Goal: Task Accomplishment & Management: Use online tool/utility

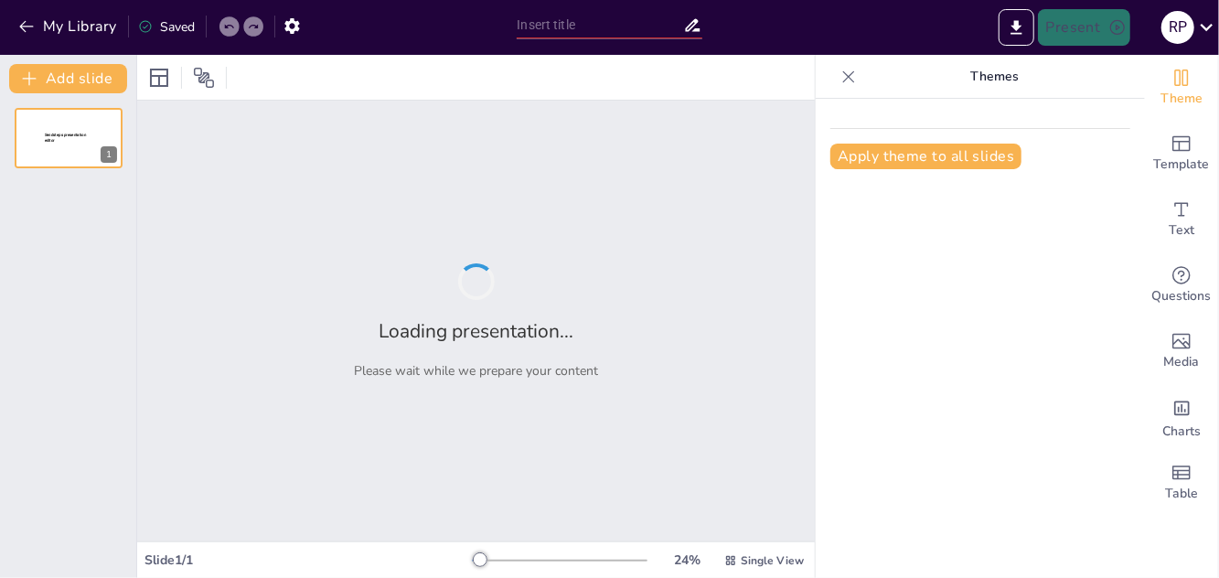
type input "The Human Respiratory System: Structure, Function, and Gas Exchange"
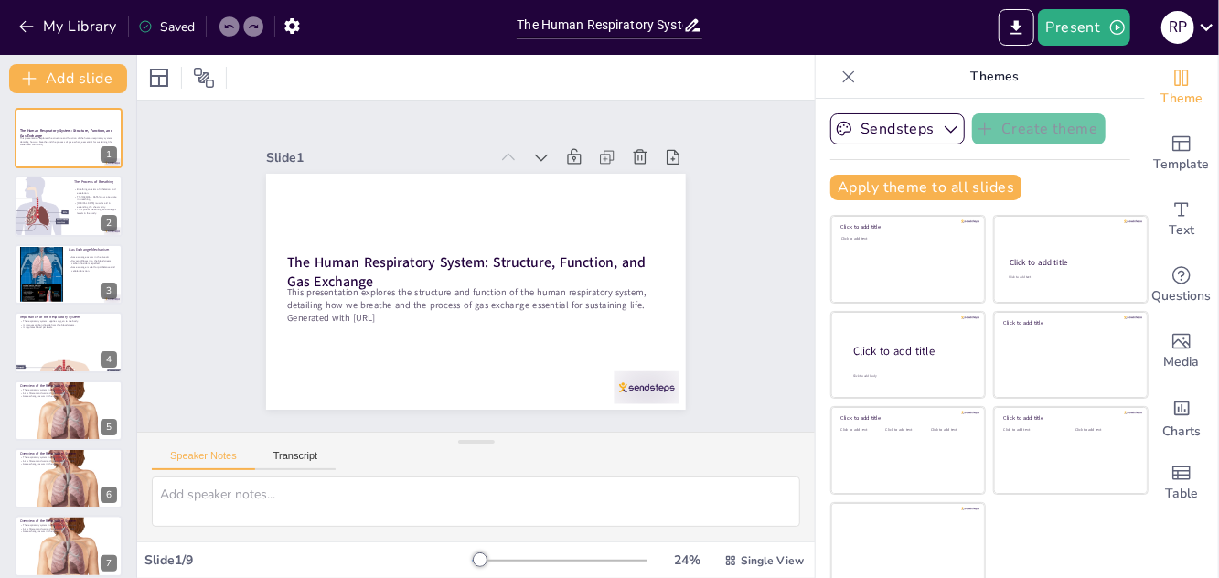
click at [855, 77] on icon at bounding box center [848, 77] width 18 height 18
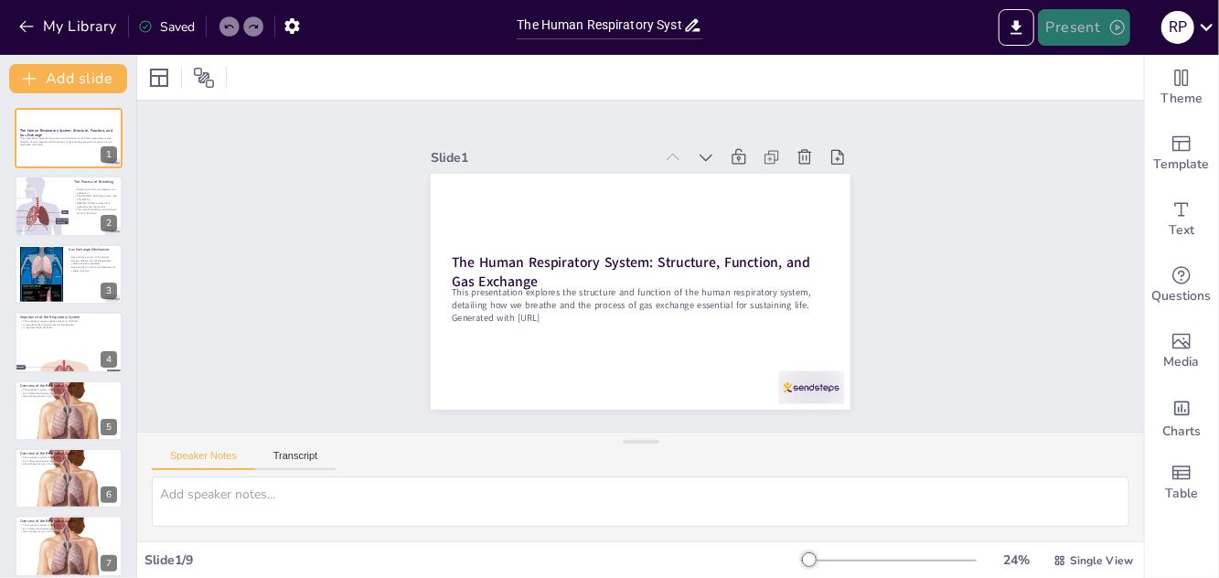
click at [1094, 25] on button "Present" at bounding box center [1083, 27] width 91 height 37
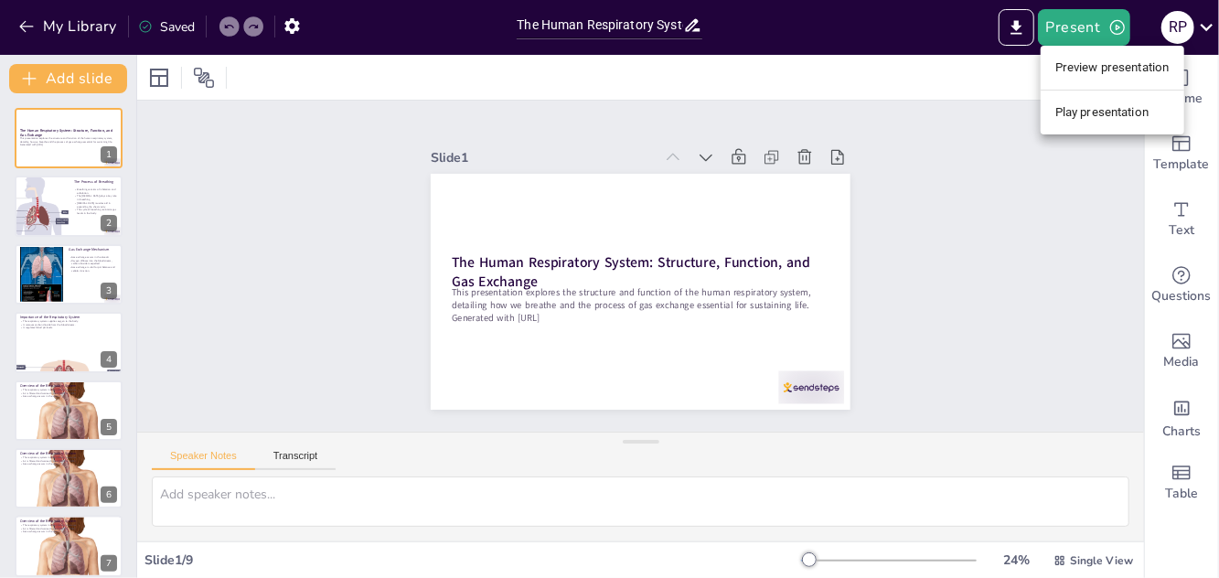
click at [1097, 115] on li "Play presentation" at bounding box center [1113, 112] width 144 height 29
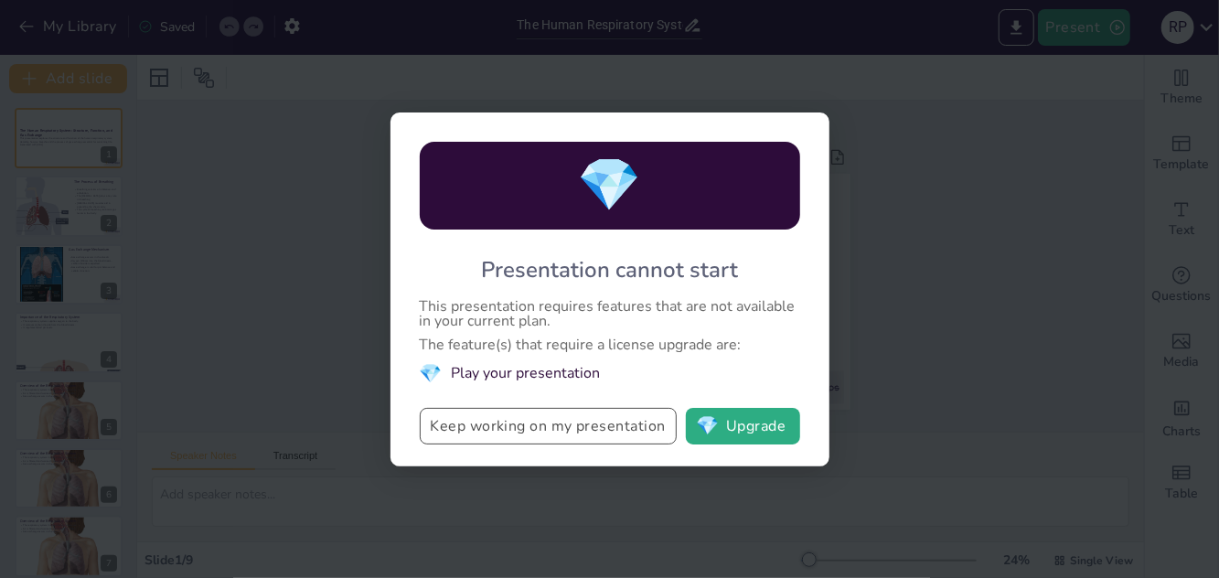
click at [600, 439] on button "Keep working on my presentation" at bounding box center [548, 426] width 257 height 37
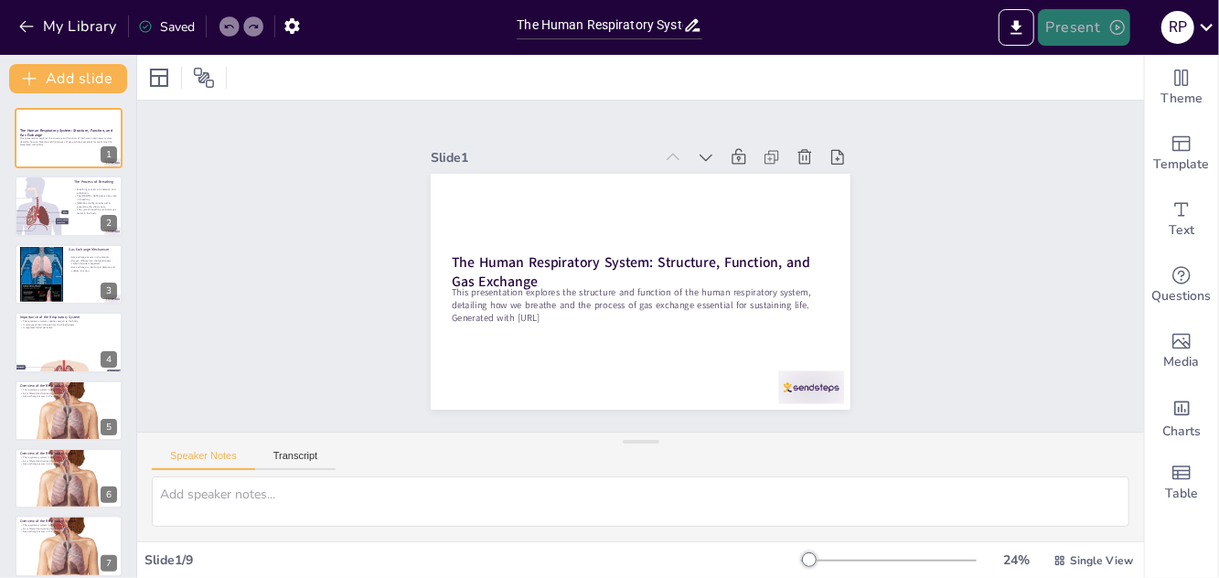
click at [1100, 40] on button "Present" at bounding box center [1083, 27] width 91 height 37
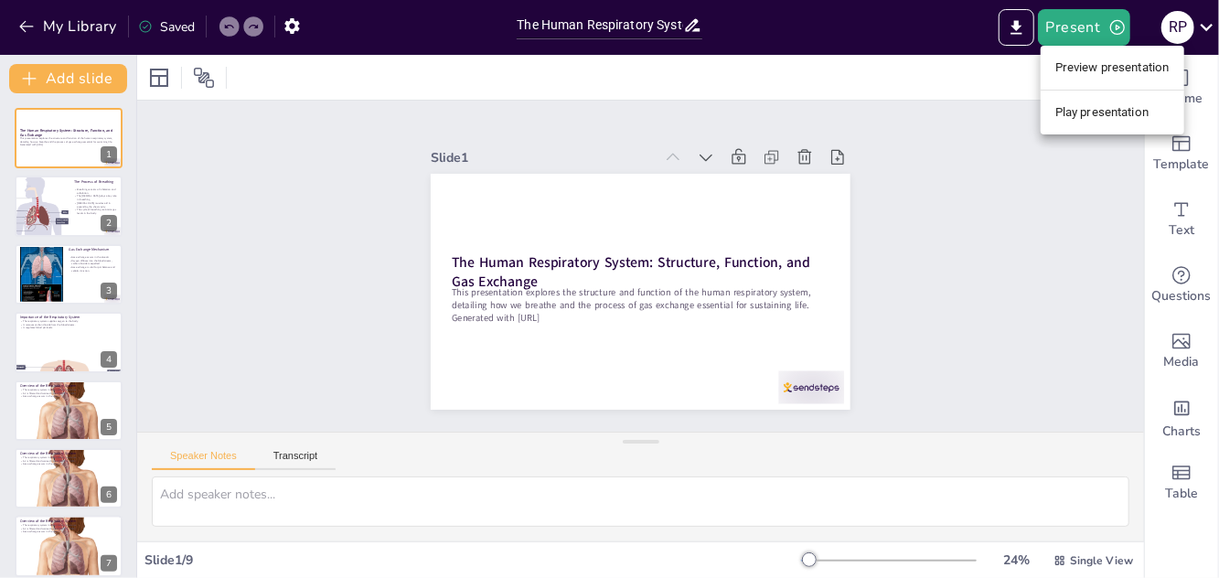
click at [1158, 68] on li "Preview presentation" at bounding box center [1113, 67] width 144 height 29
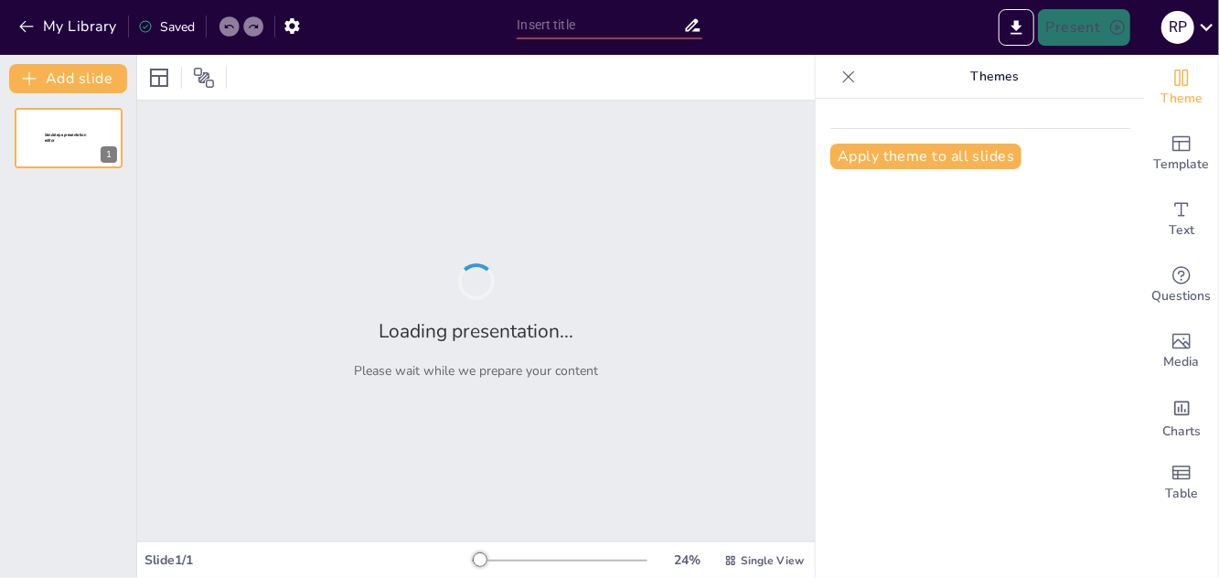
type input "The Human Respiratory System: Structure, Function, and Gas Exchange"
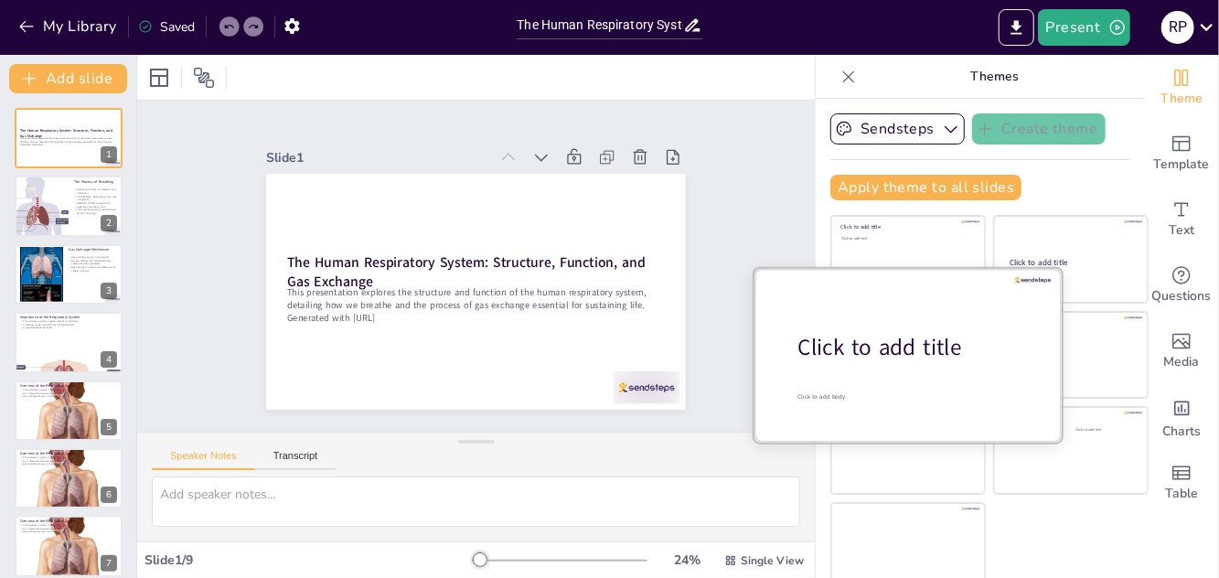
click at [922, 353] on div "Click to add title" at bounding box center [914, 347] width 233 height 31
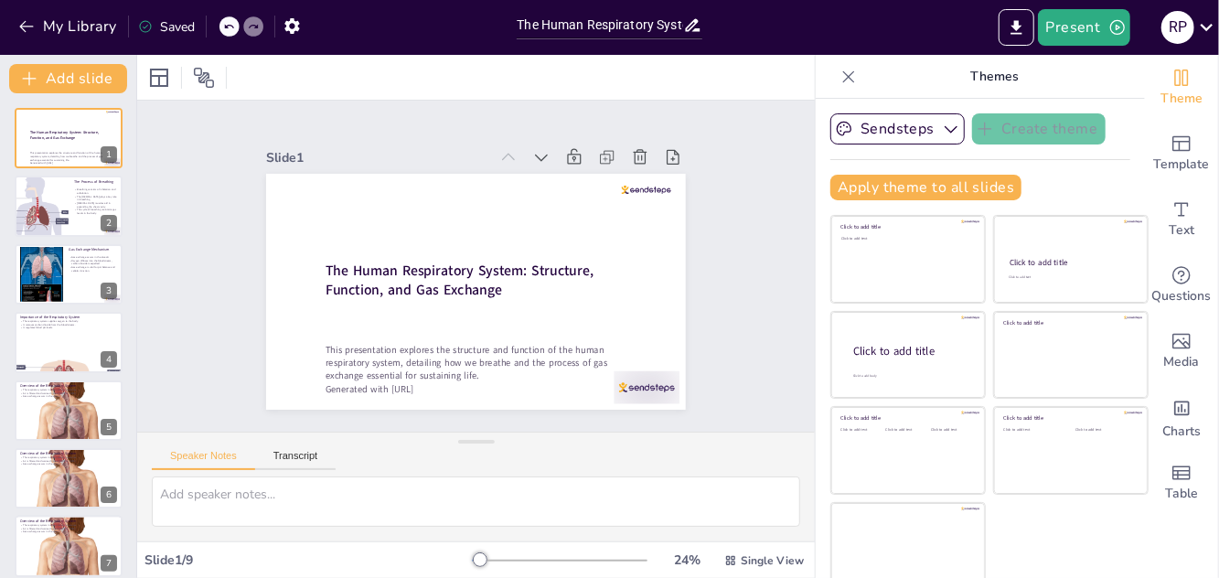
click at [407, 390] on p "Generated with [URL]" at bounding box center [444, 385] width 303 height 110
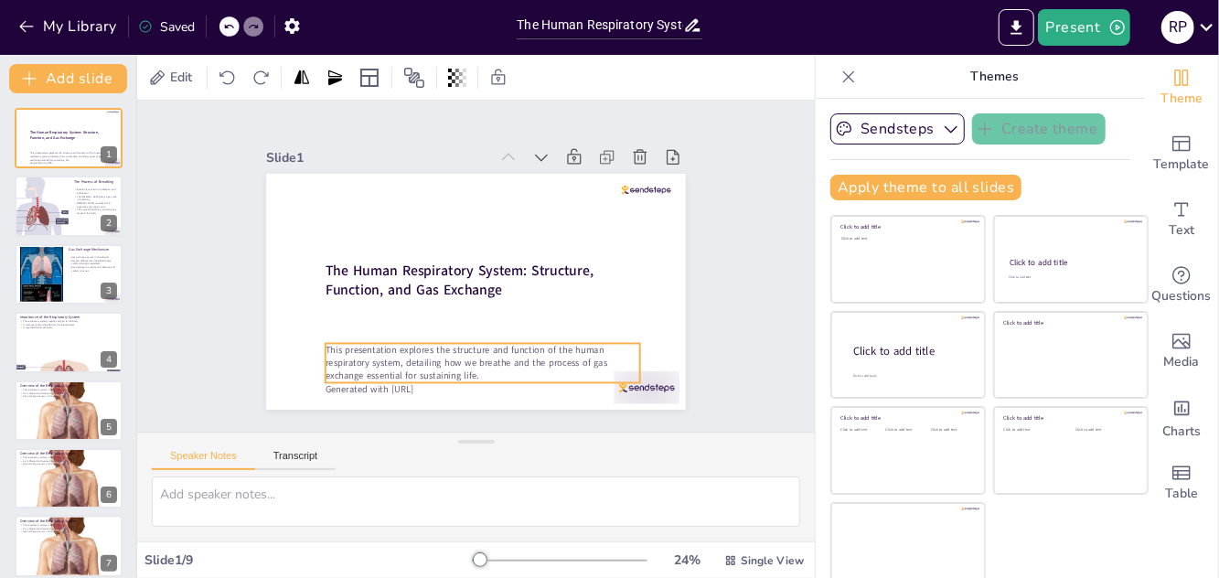
click at [465, 368] on p "This presentation explores the structure and function of the human respiratory …" at bounding box center [433, 353] width 292 height 191
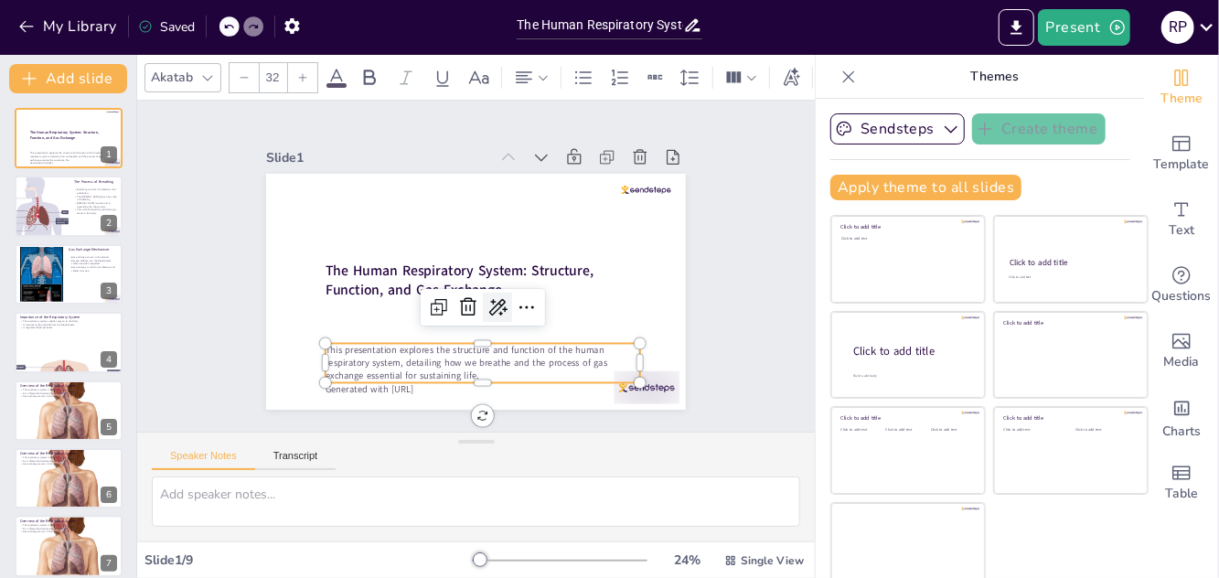
click at [497, 302] on icon at bounding box center [483, 310] width 27 height 27
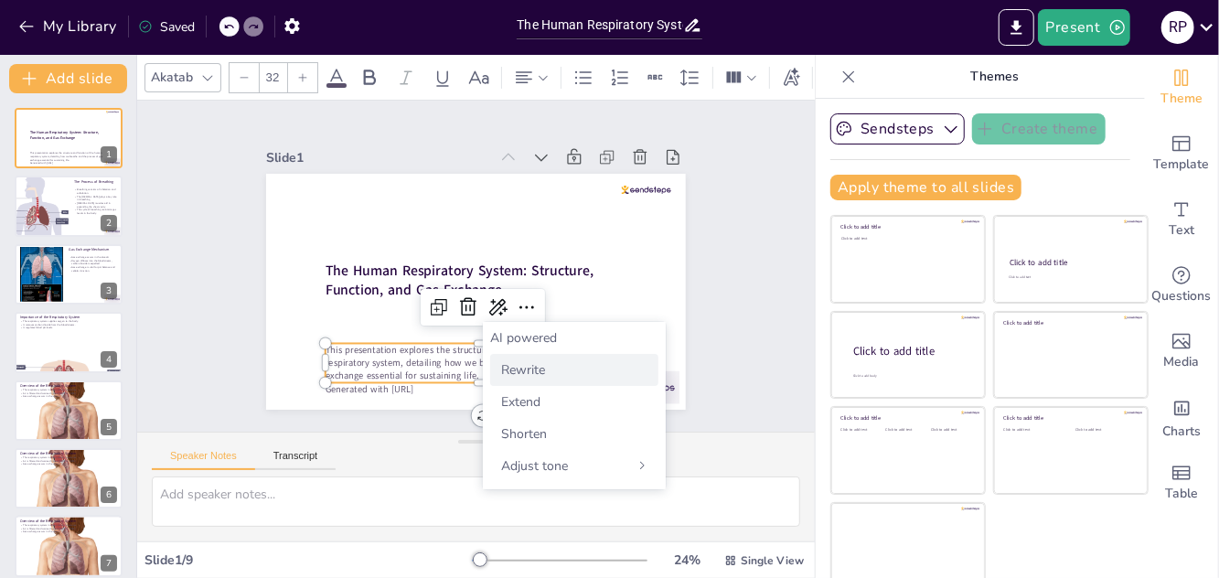
click at [554, 367] on div "Rewrite" at bounding box center [574, 370] width 168 height 32
click at [401, 395] on div at bounding box center [473, 292] width 442 height 278
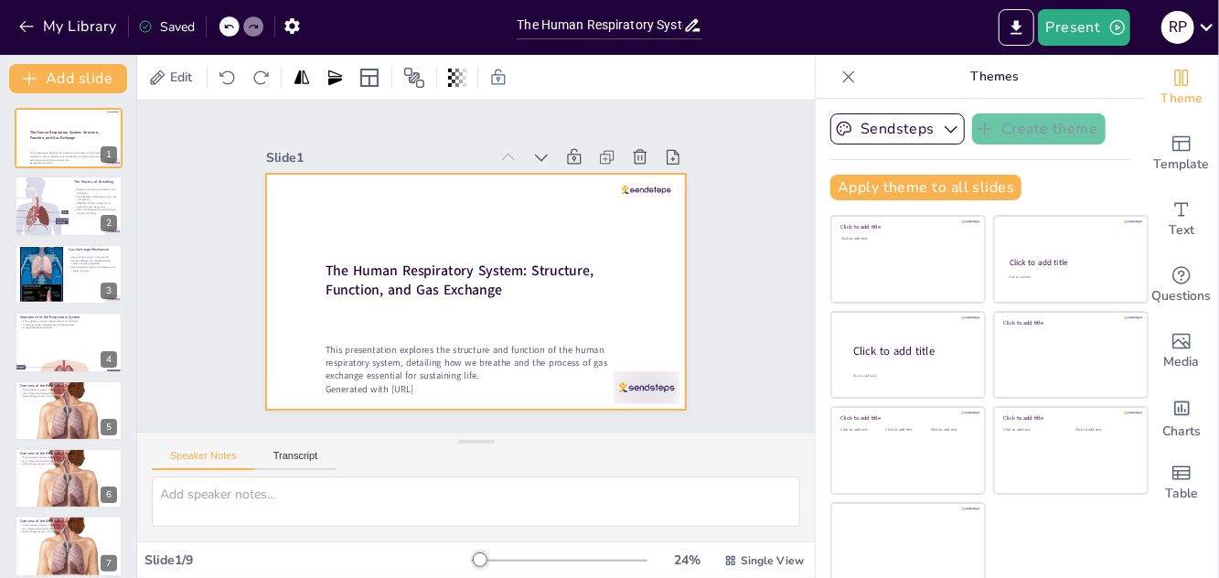
click at [423, 401] on div at bounding box center [465, 289] width 479 height 386
click at [444, 390] on p "Generated with [URL]" at bounding box center [432, 381] width 293 height 140
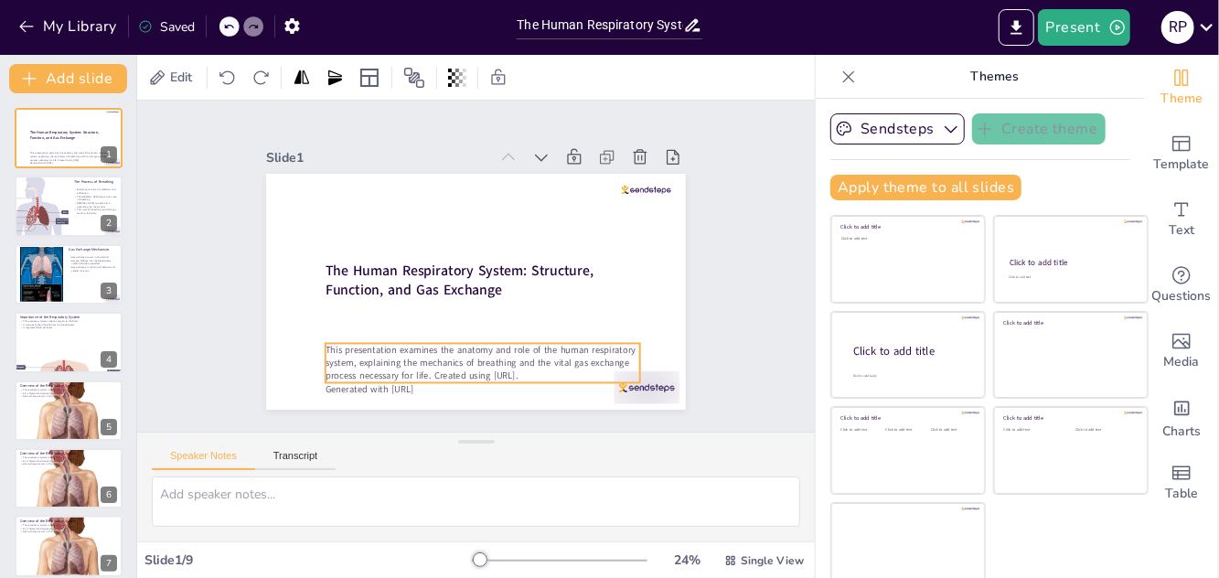
click at [539, 377] on p "This presentation examines the anatomy and role of the human respiratory system…" at bounding box center [483, 363] width 314 height 39
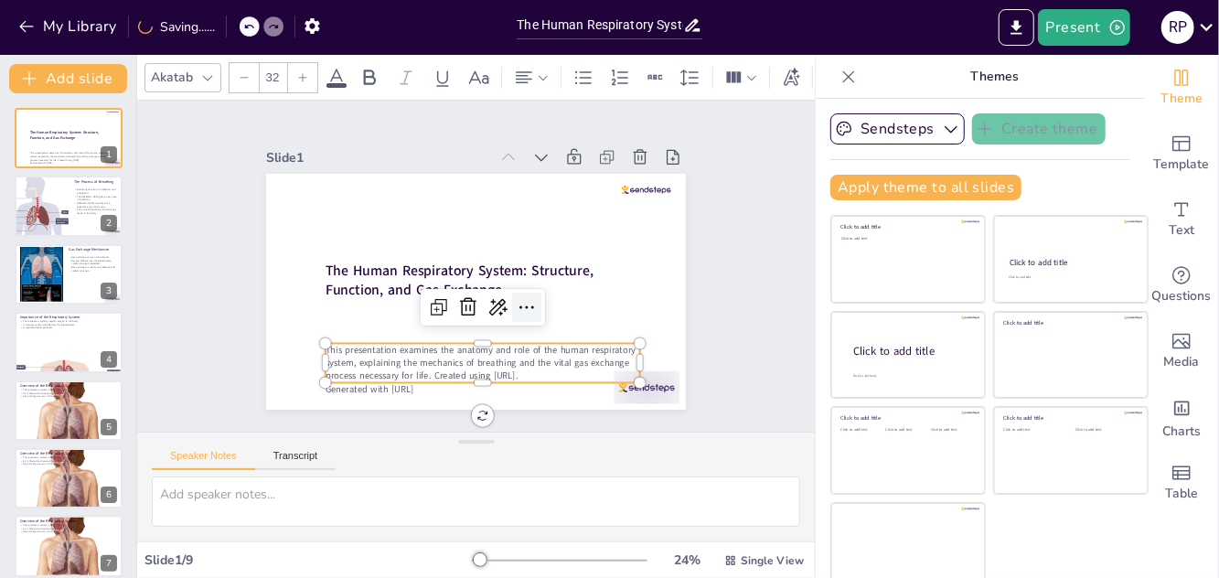
click at [508, 314] on icon at bounding box center [492, 329] width 31 height 31
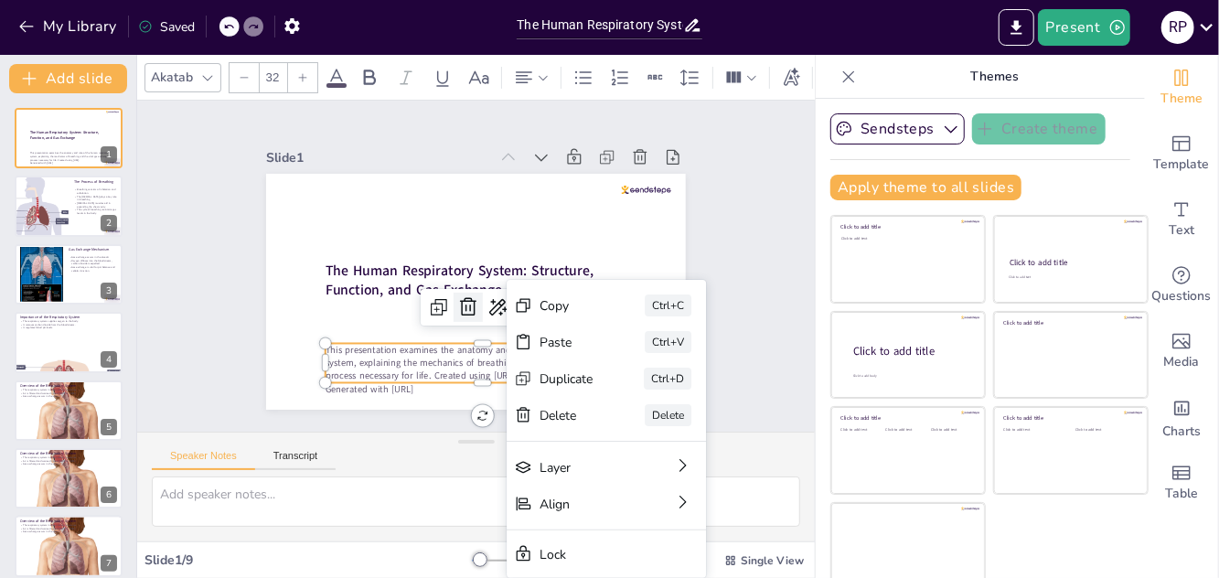
click at [444, 272] on icon at bounding box center [434, 262] width 19 height 18
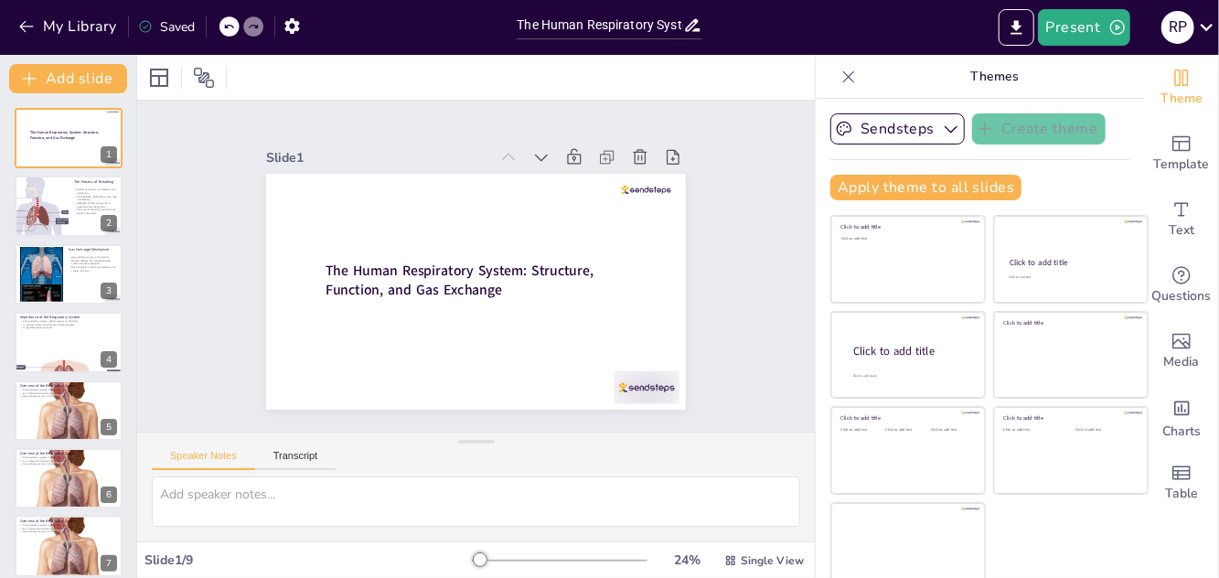
scroll to position [149, 0]
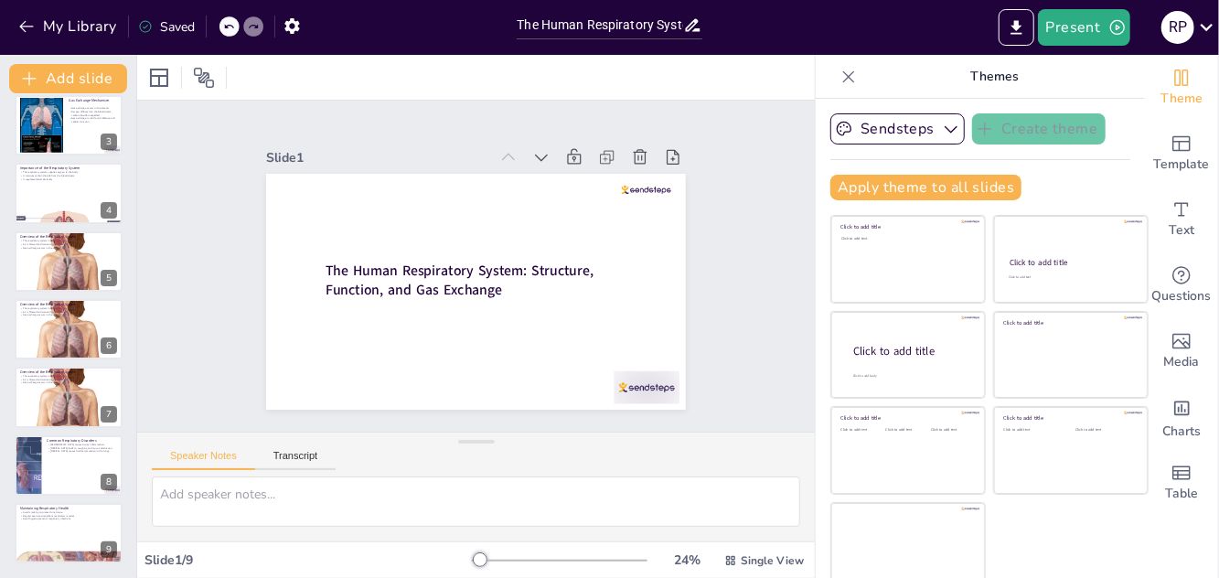
click at [41, 194] on div at bounding box center [69, 193] width 108 height 60
click at [52, 89] on div at bounding box center [42, 58] width 94 height 62
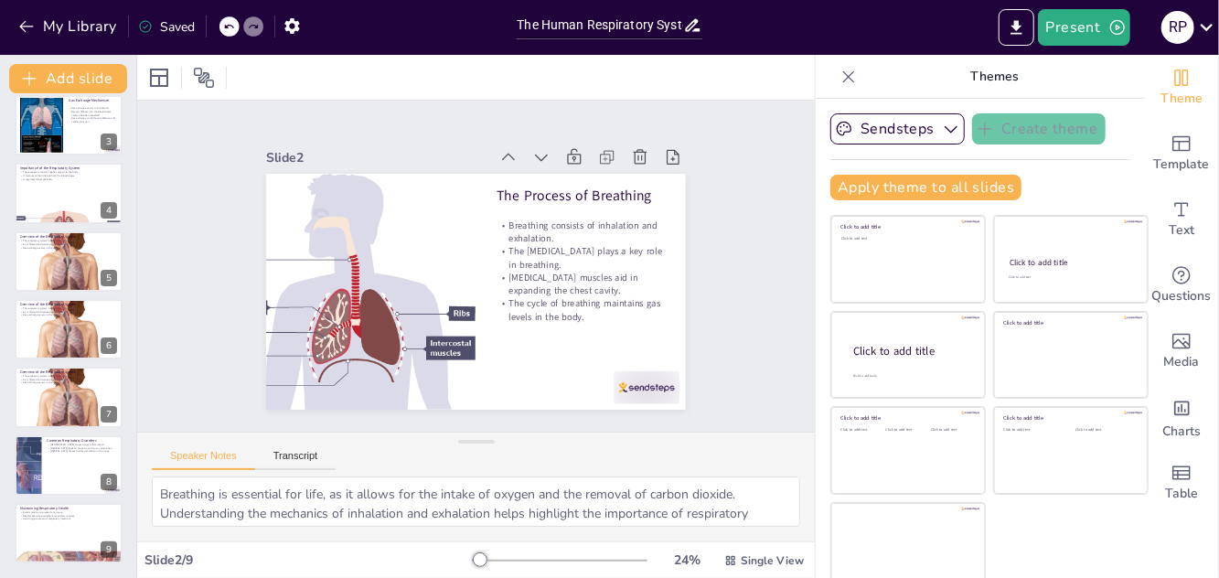
scroll to position [0, 0]
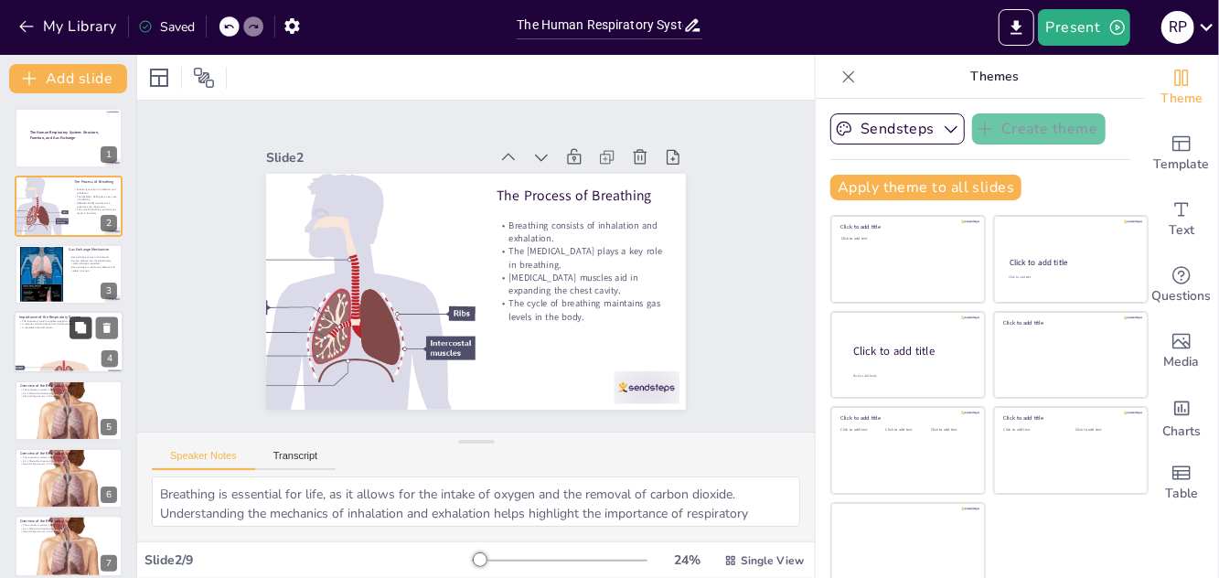
click at [80, 335] on icon at bounding box center [80, 328] width 13 height 13
type textarea "Oxygen is vital for cellular respiration, the process by which cells generate e…"
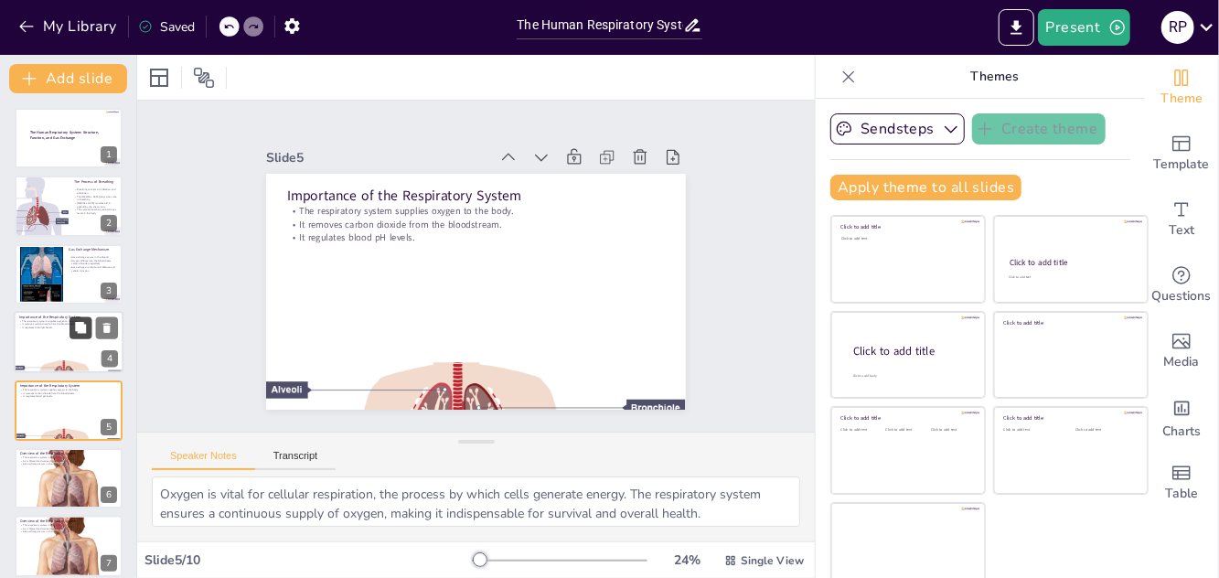
scroll to position [75, 0]
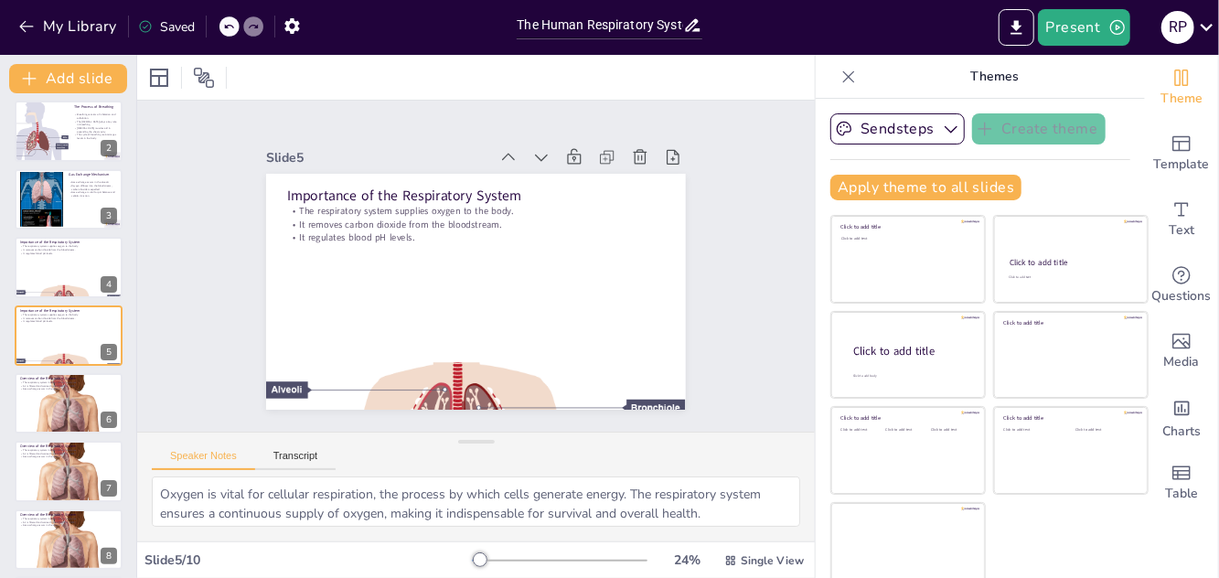
click at [459, 384] on div "Slide 1 The Human Respiratory System: Structure, Function, and Gas Exchange Sli…" at bounding box center [476, 266] width 709 height 400
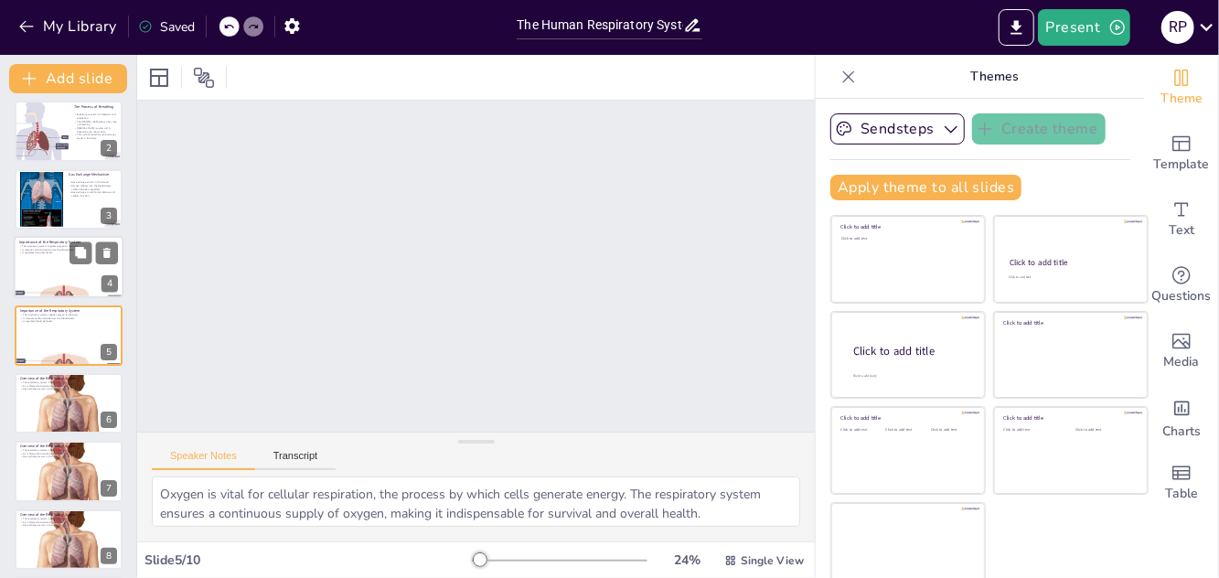
click at [99, 283] on div at bounding box center [69, 267] width 110 height 62
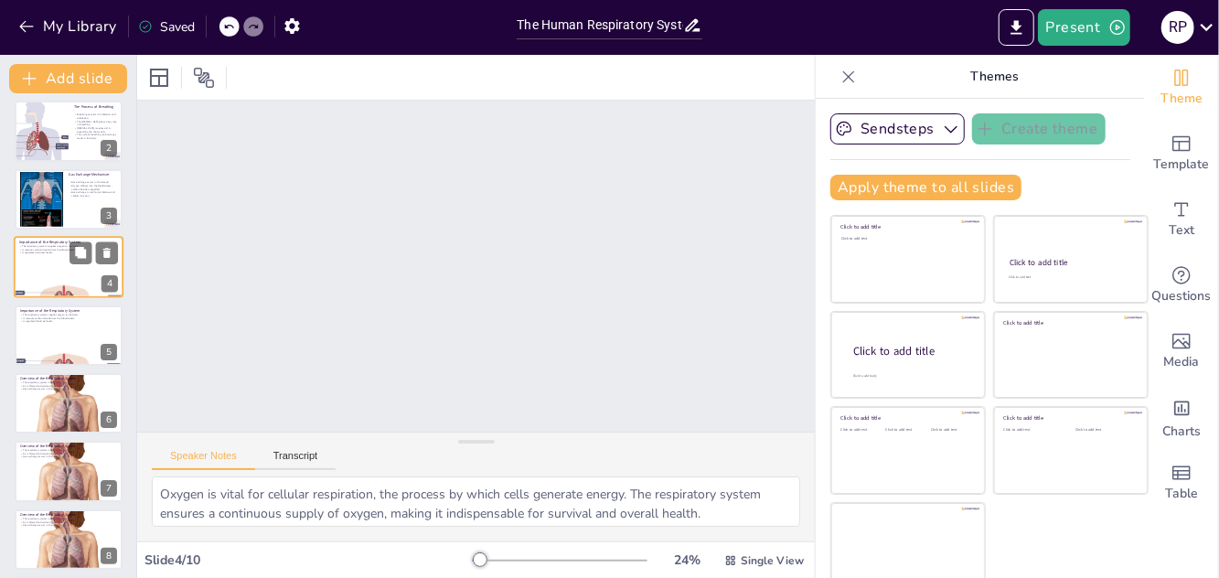
scroll to position [6, 0]
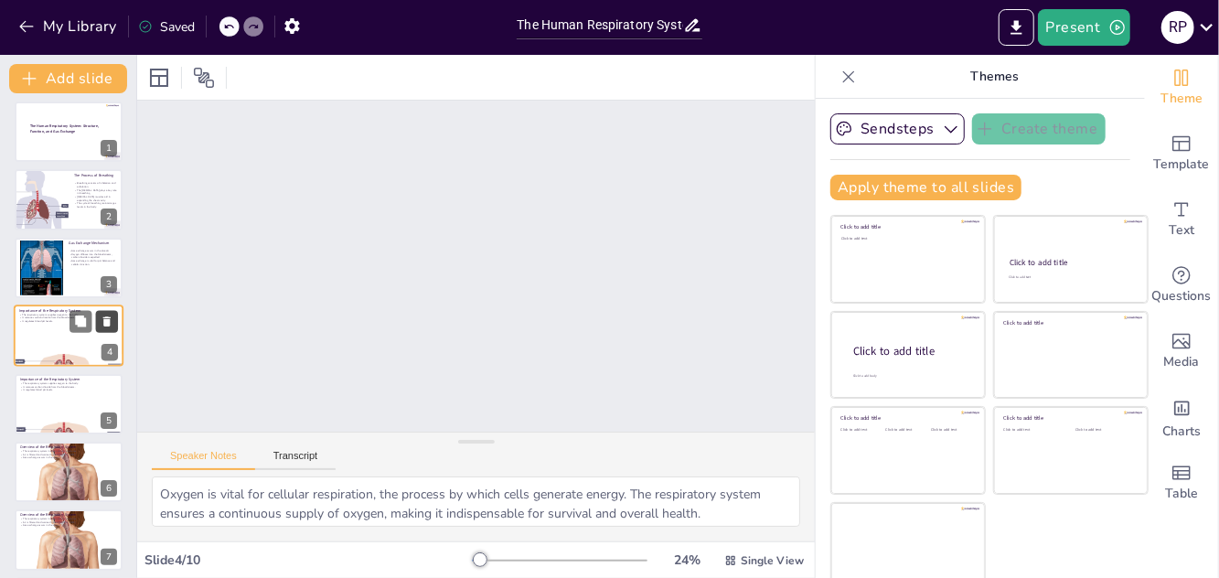
click at [110, 320] on icon at bounding box center [106, 321] width 7 height 10
click at [100, 356] on div at bounding box center [69, 361] width 110 height 72
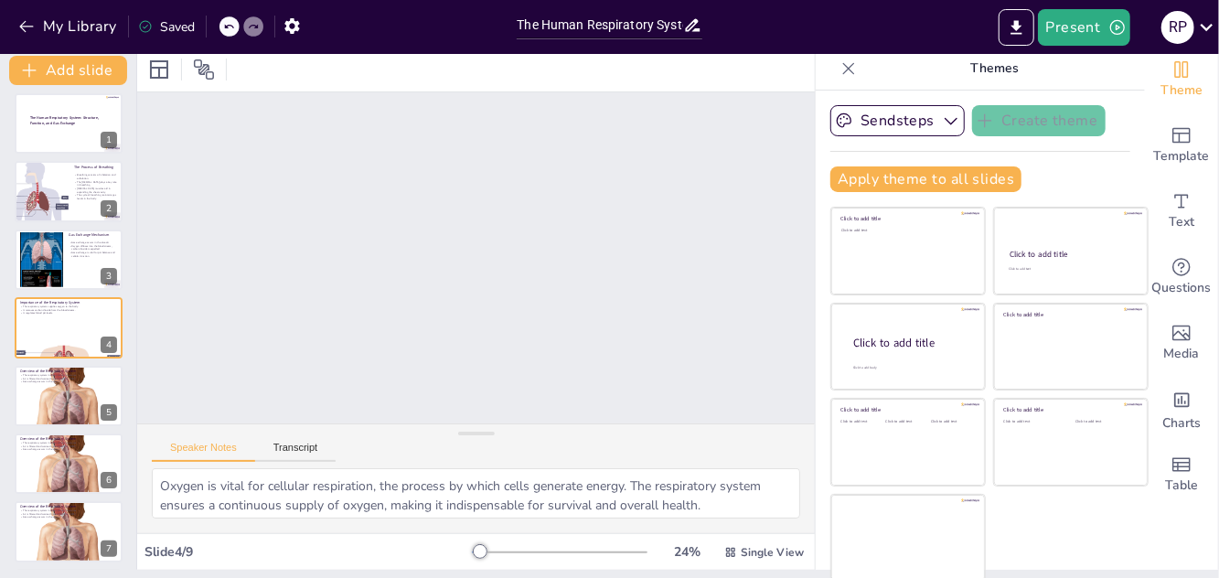
click at [422, 525] on div "Oxygen is vital for cellular respiration, the process by which cells generate e…" at bounding box center [476, 500] width 678 height 65
click at [80, 117] on button at bounding box center [80, 109] width 22 height 22
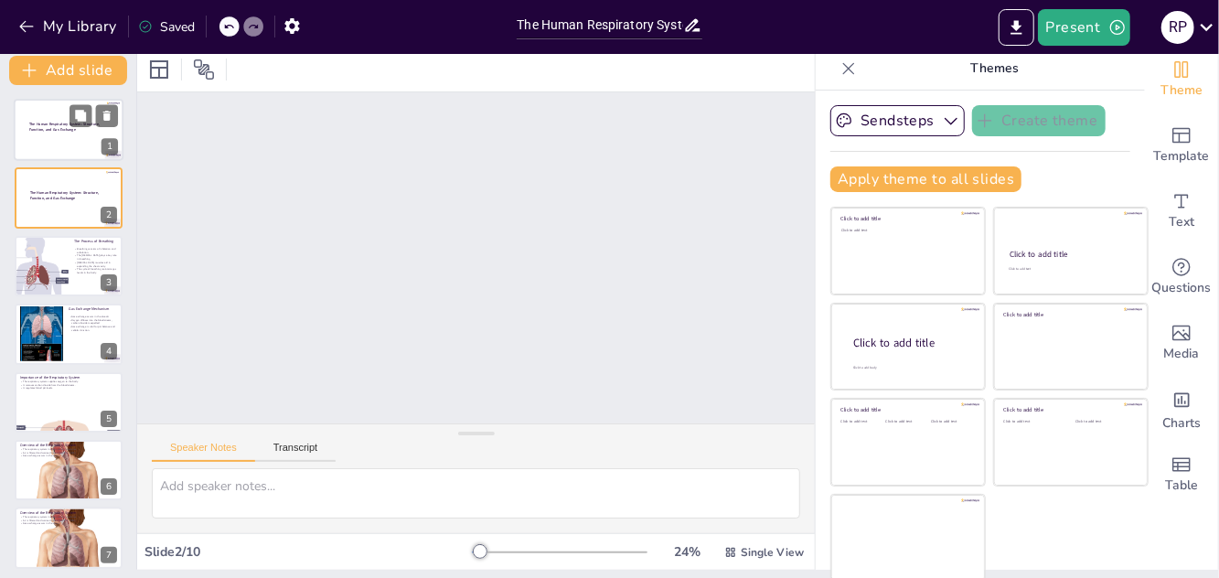
click at [44, 135] on div at bounding box center [69, 130] width 110 height 62
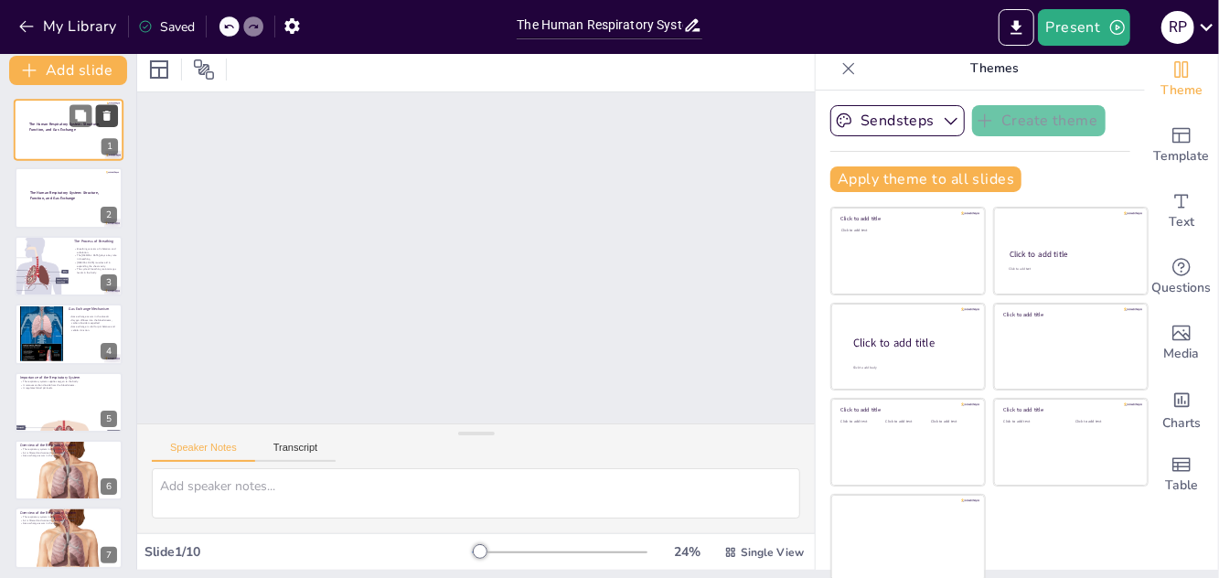
click at [106, 115] on icon at bounding box center [106, 116] width 7 height 10
